Goal: Navigation & Orientation: Find specific page/section

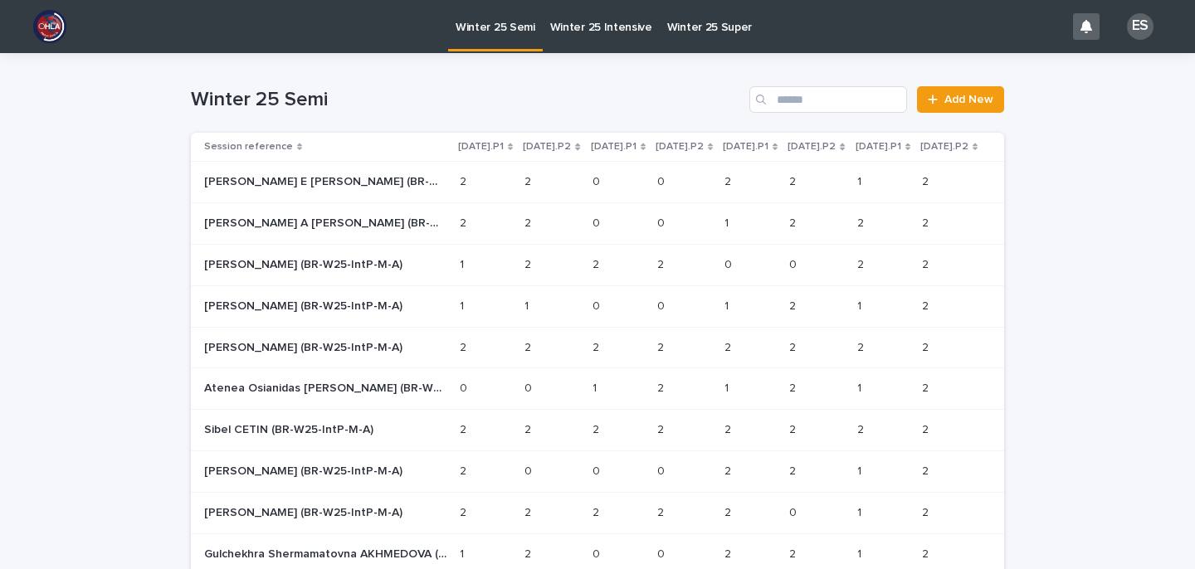
click at [491, 25] on p "Winter 25 Semi" at bounding box center [496, 17] width 80 height 35
click at [481, 22] on p "Winter 25 Semi" at bounding box center [496, 17] width 80 height 35
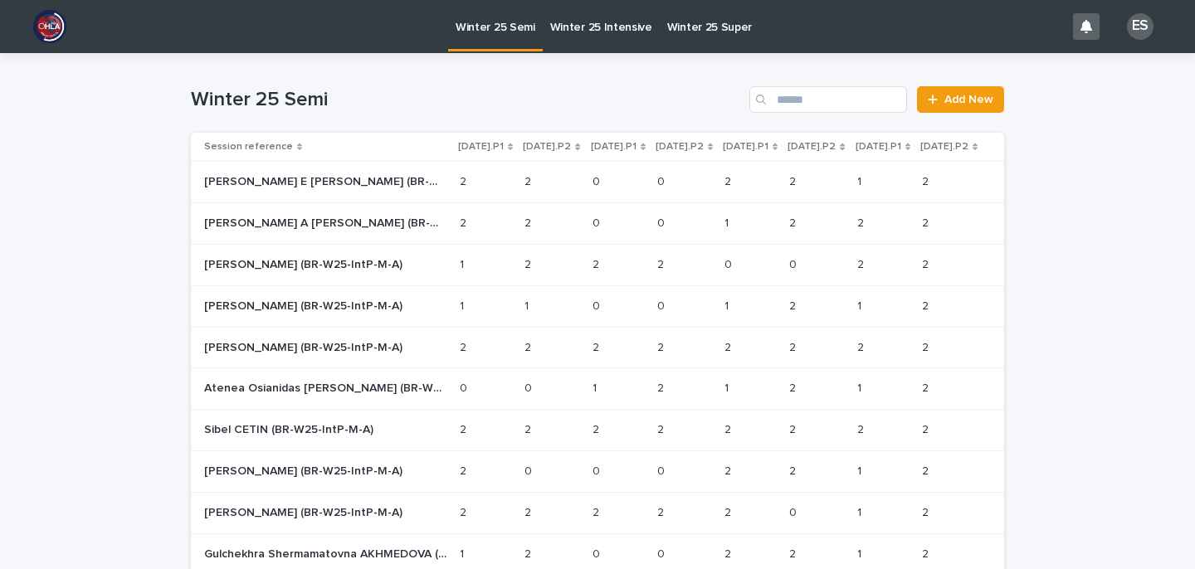
click at [496, 21] on p "Winter 25 Semi" at bounding box center [496, 17] width 80 height 35
click at [588, 25] on p "Winter 25 Intensive" at bounding box center [601, 17] width 102 height 35
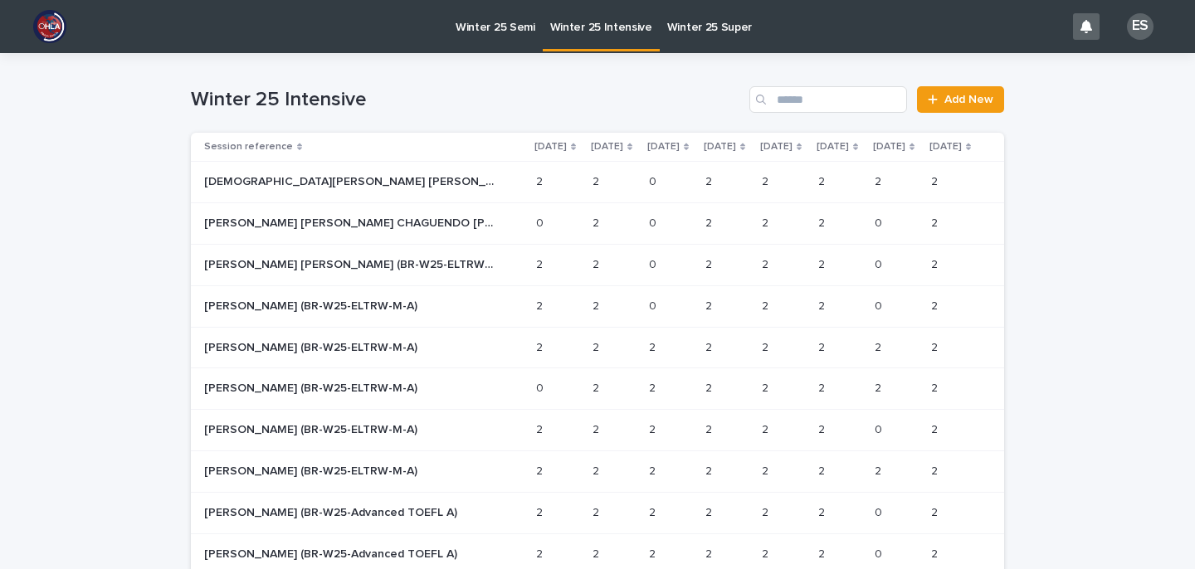
click at [489, 22] on p "Winter 25 Semi" at bounding box center [496, 17] width 80 height 35
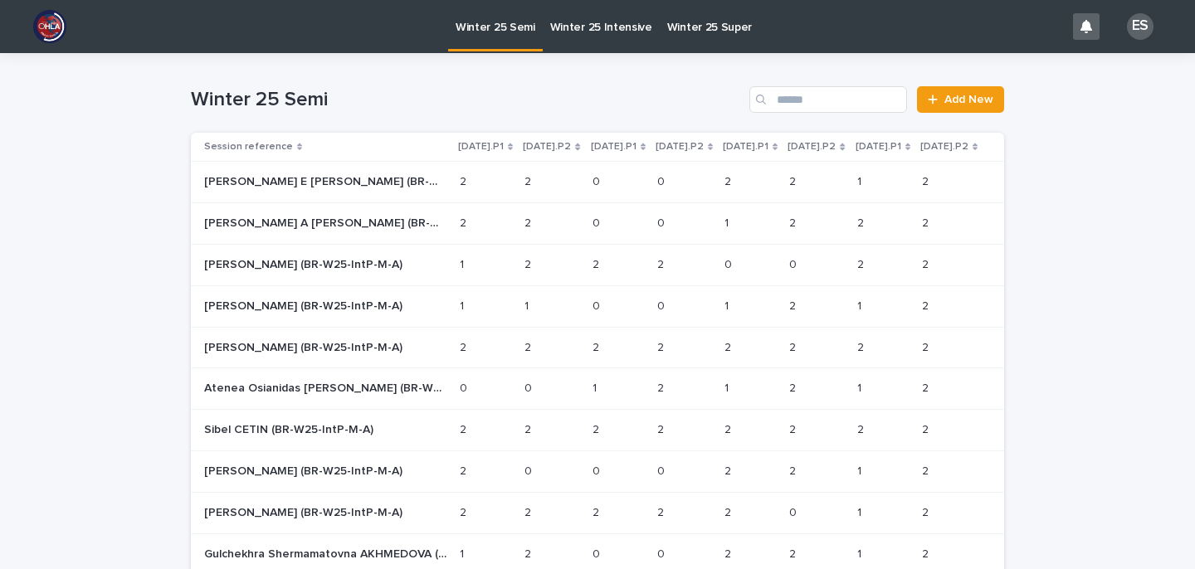
click at [500, 24] on p "Winter 25 Semi" at bounding box center [496, 17] width 80 height 35
